Goal: Information Seeking & Learning: Find specific fact

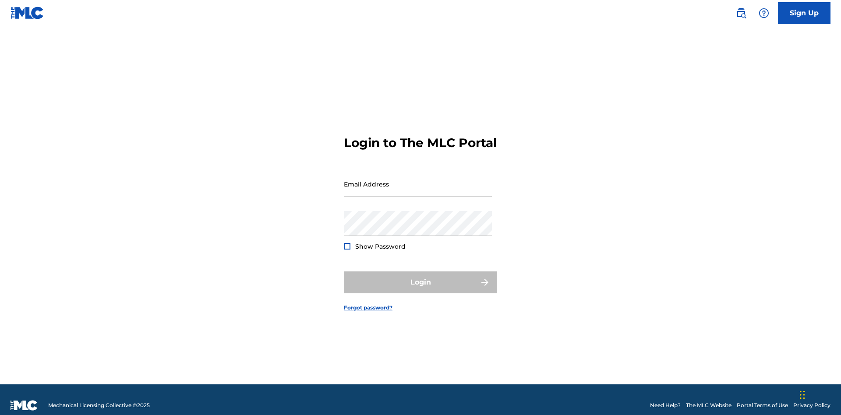
scroll to position [11, 0]
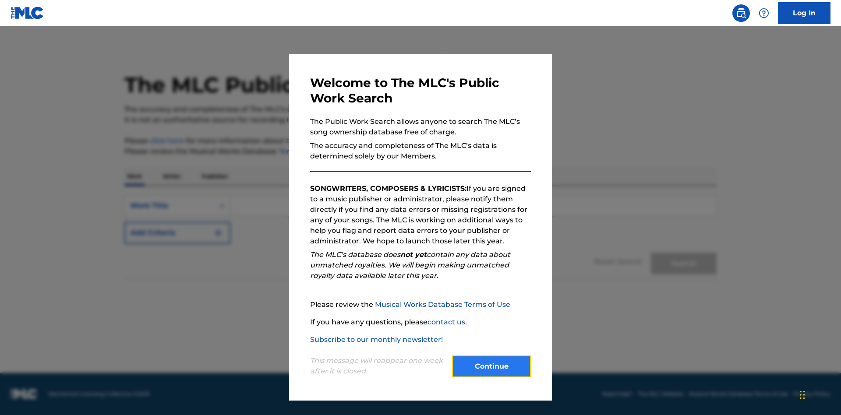
click at [491, 367] on button "Continue" at bounding box center [491, 367] width 79 height 22
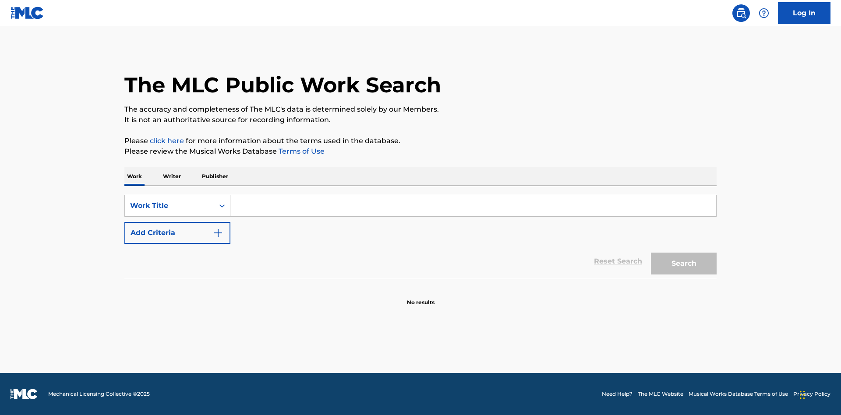
click at [172, 177] on p "Writer" at bounding box center [171, 176] width 23 height 18
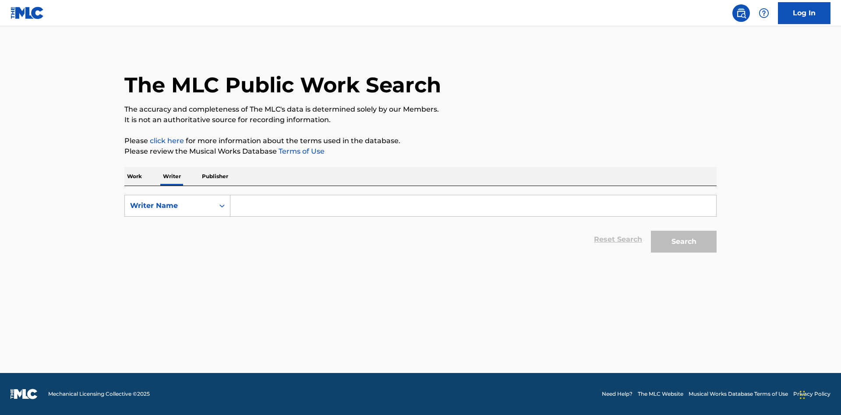
click at [473, 206] on input "Search Form" at bounding box center [473, 205] width 486 height 21
type input "DRAACO DALLAS AVENTURA"
click at [684, 242] on button "Search" at bounding box center [684, 242] width 66 height 22
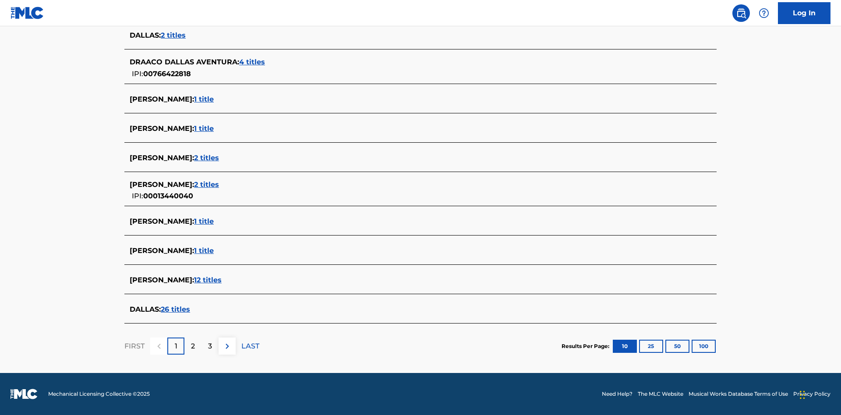
click at [253, 62] on span "4 titles" at bounding box center [252, 62] width 26 height 8
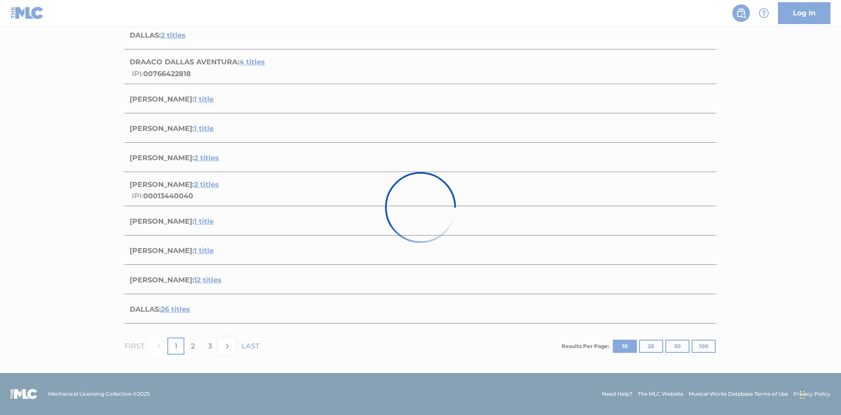
scroll to position [240, 0]
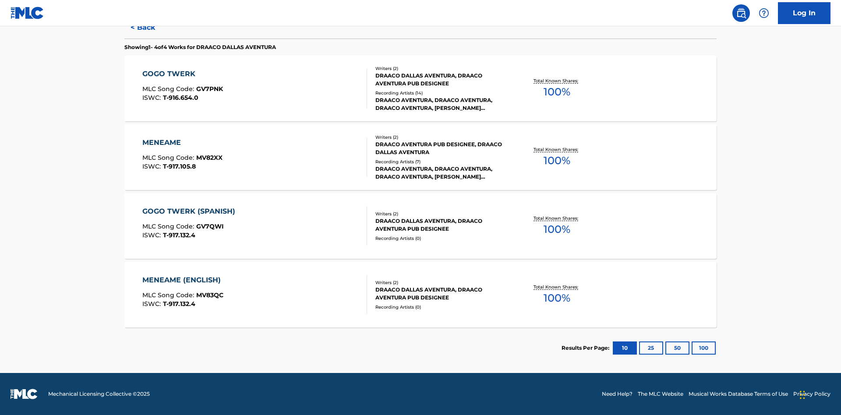
click at [182, 143] on div "MENEAME" at bounding box center [182, 143] width 80 height 11
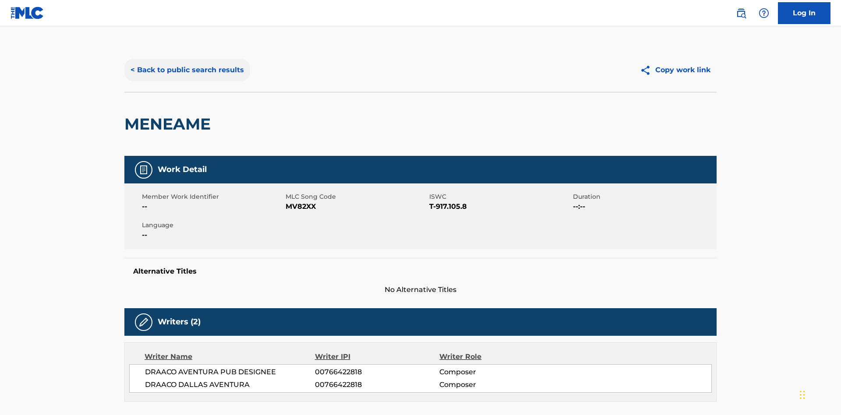
click at [186, 64] on button "< Back to public search results" at bounding box center [187, 70] width 126 height 22
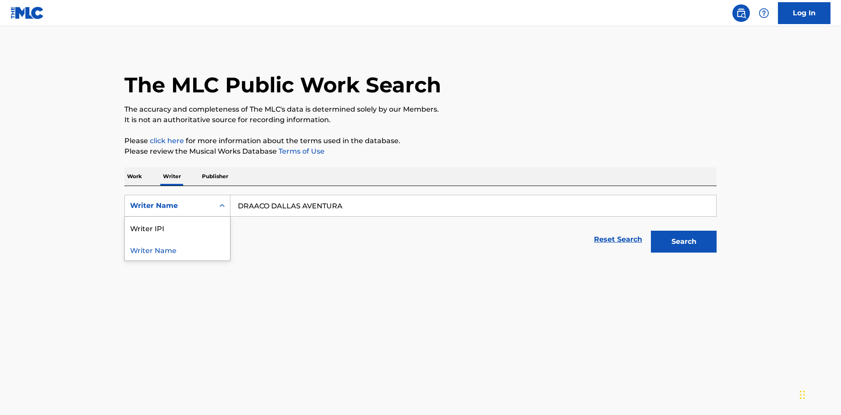
click at [177, 217] on div "Writer IPI" at bounding box center [177, 228] width 105 height 22
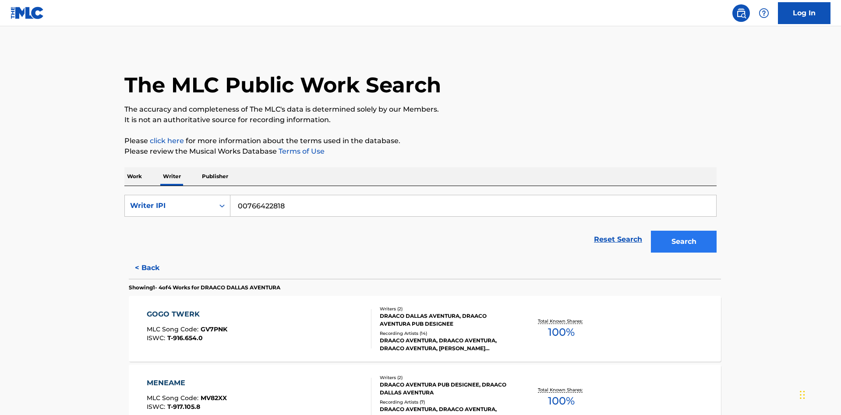
type input "00766422818"
click at [684, 231] on button "Search" at bounding box center [684, 242] width 66 height 22
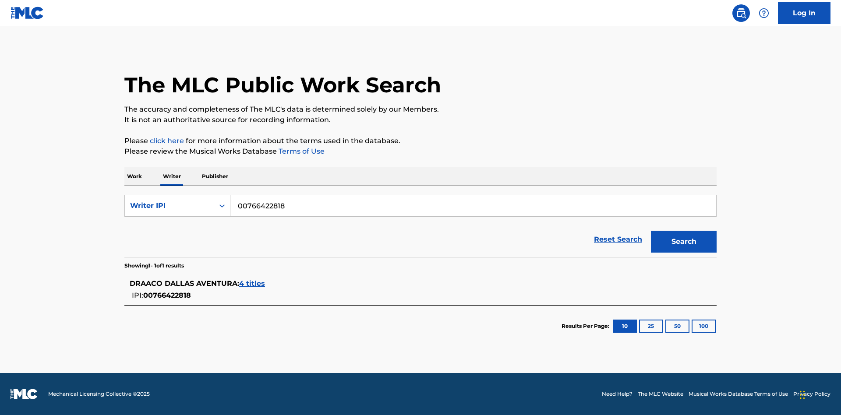
click at [253, 284] on span "4 titles" at bounding box center [252, 283] width 26 height 8
